Goal: Information Seeking & Learning: Find specific fact

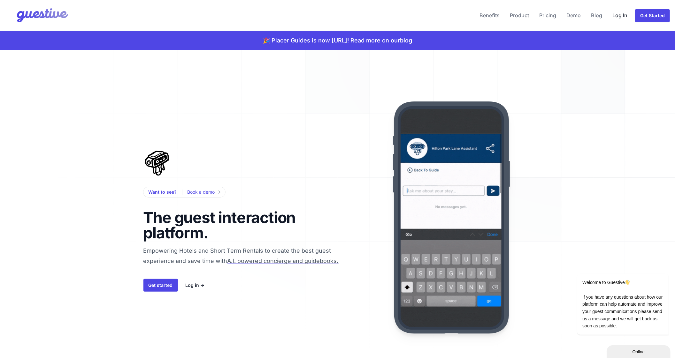
click at [619, 14] on link "Log In" at bounding box center [620, 15] width 20 height 15
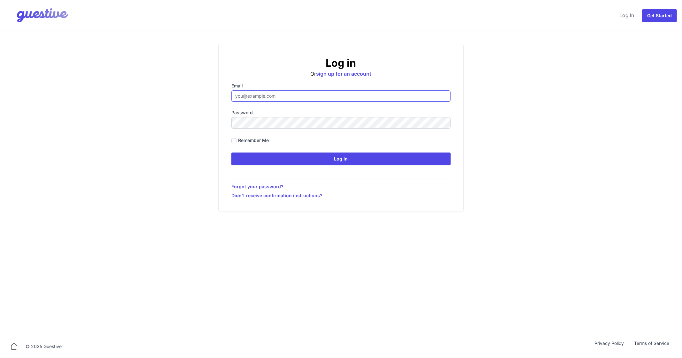
type input "ben@aplacelikehome.co.uk"
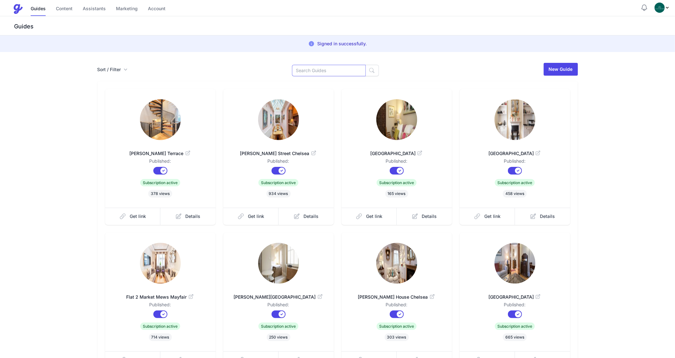
click at [322, 76] on input at bounding box center [329, 71] width 74 height 12
type input "Sumn"
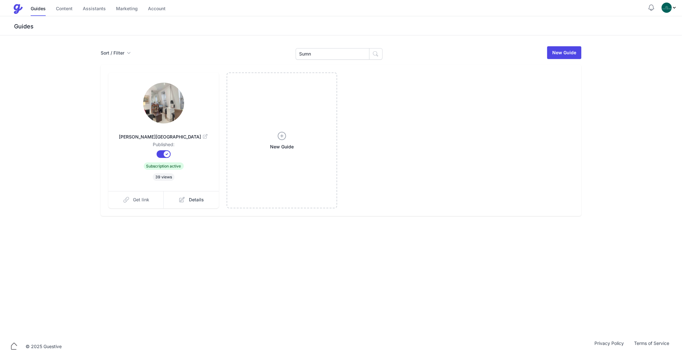
click at [134, 196] on link "Get link" at bounding box center [136, 199] width 56 height 17
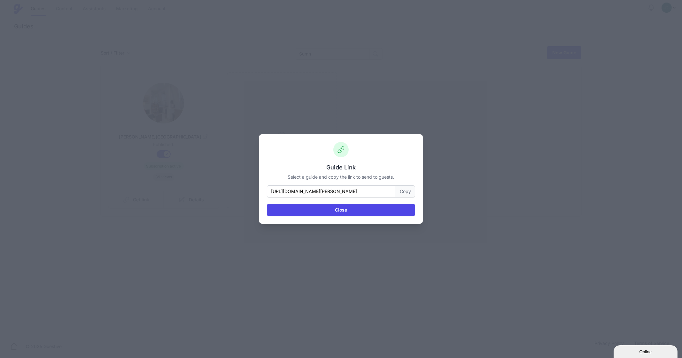
click at [410, 191] on button "Copy" at bounding box center [405, 192] width 19 height 12
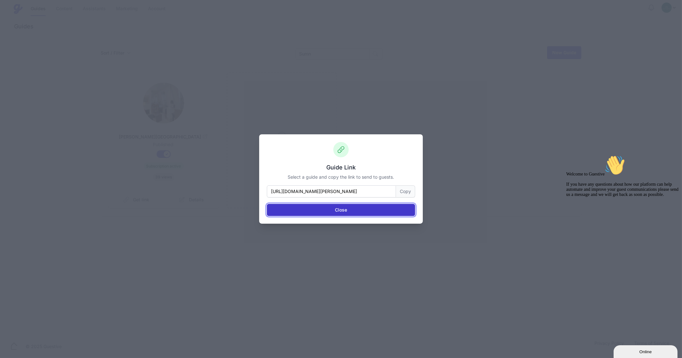
click at [329, 212] on button "Close" at bounding box center [341, 210] width 148 height 12
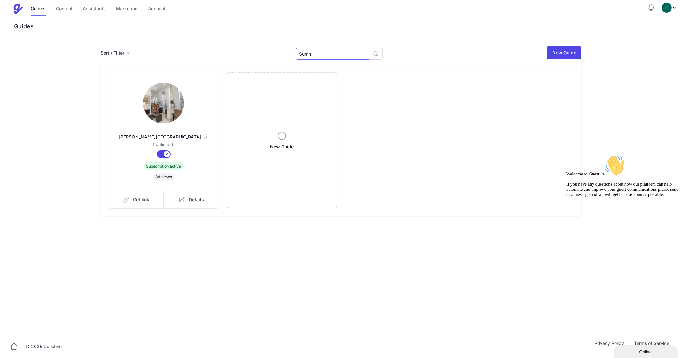
click at [312, 52] on input "Sumn" at bounding box center [333, 54] width 74 height 12
type input "Blith"
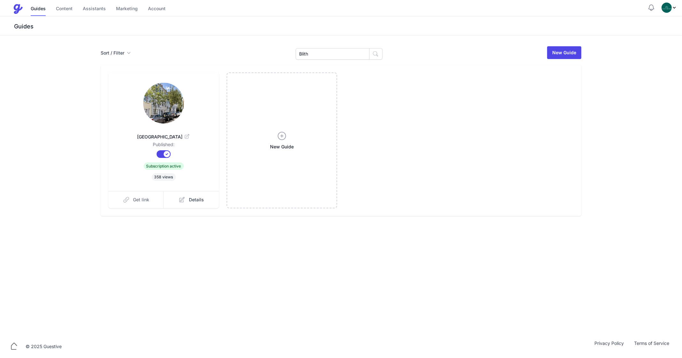
click at [143, 202] on span "Get link" at bounding box center [141, 200] width 16 height 6
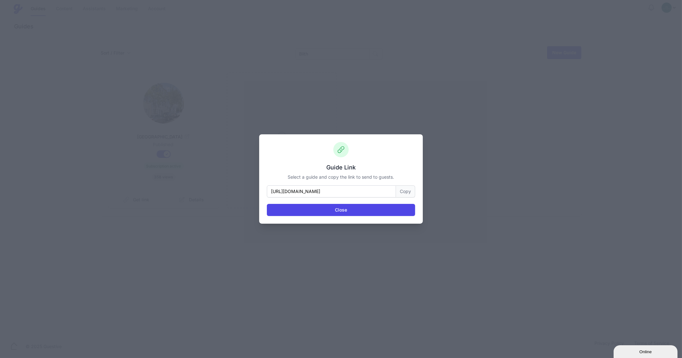
click at [404, 193] on button "Copy" at bounding box center [405, 192] width 19 height 12
click at [348, 209] on button "Close" at bounding box center [341, 210] width 148 height 12
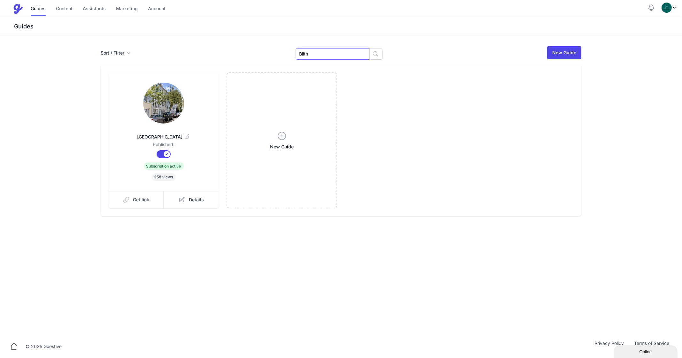
click at [313, 54] on input "Blith" at bounding box center [333, 54] width 74 height 12
type input "[GEOGRAPHIC_DATA]"
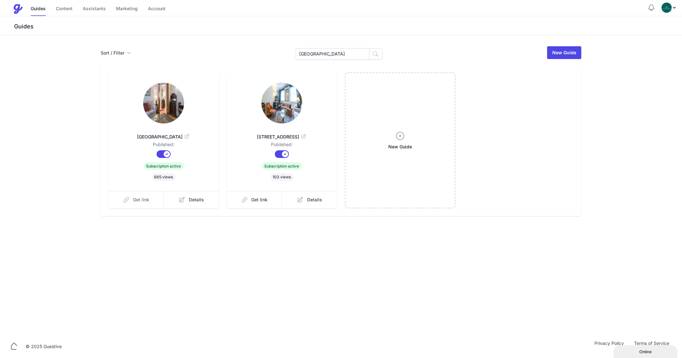
click at [149, 200] on link "Get link" at bounding box center [136, 199] width 56 height 17
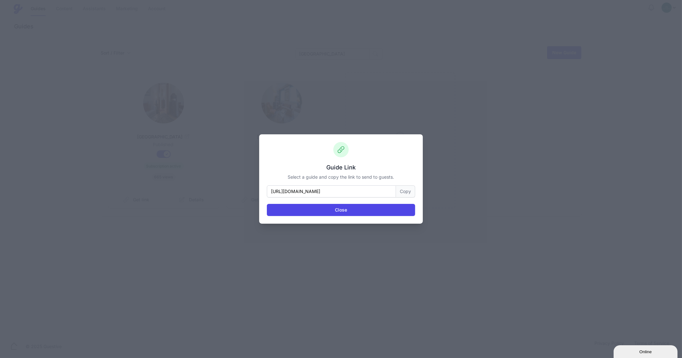
click at [404, 196] on button "Copy" at bounding box center [405, 192] width 19 height 12
